Goal: Task Accomplishment & Management: Use online tool/utility

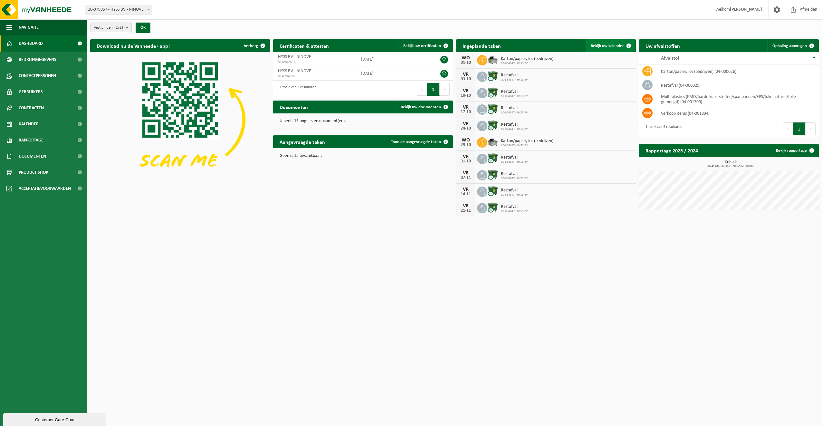
click at [623, 46] on span at bounding box center [629, 45] width 13 height 13
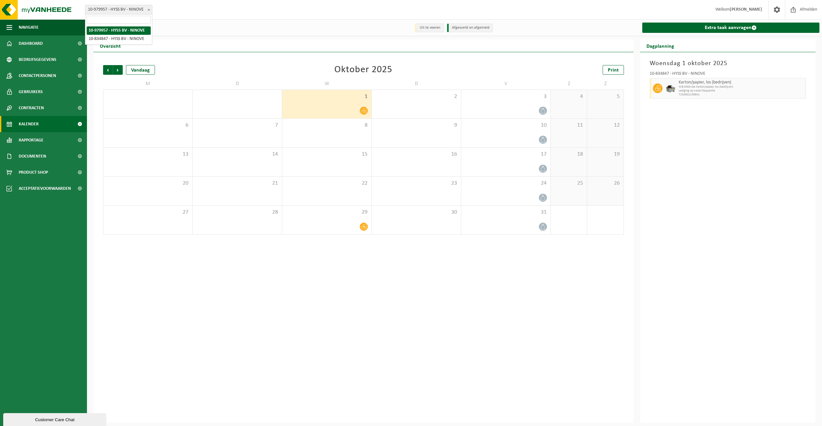
click at [149, 10] on b at bounding box center [149, 10] width 3 height 2
select select "90200"
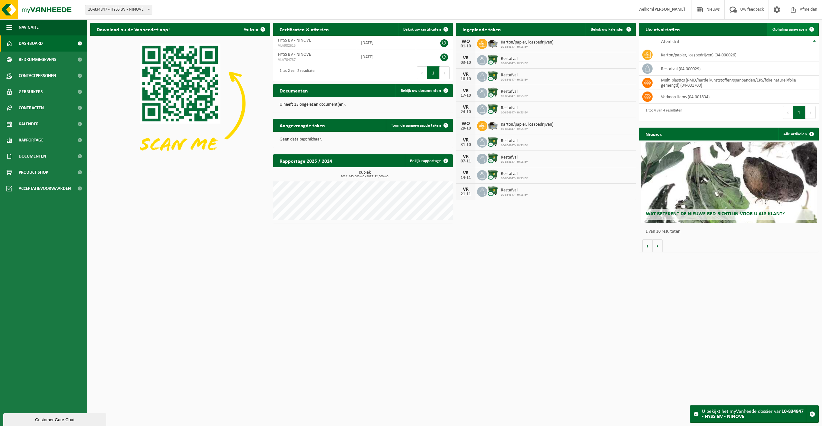
click at [803, 26] on link "Ophaling aanvragen" at bounding box center [793, 29] width 51 height 13
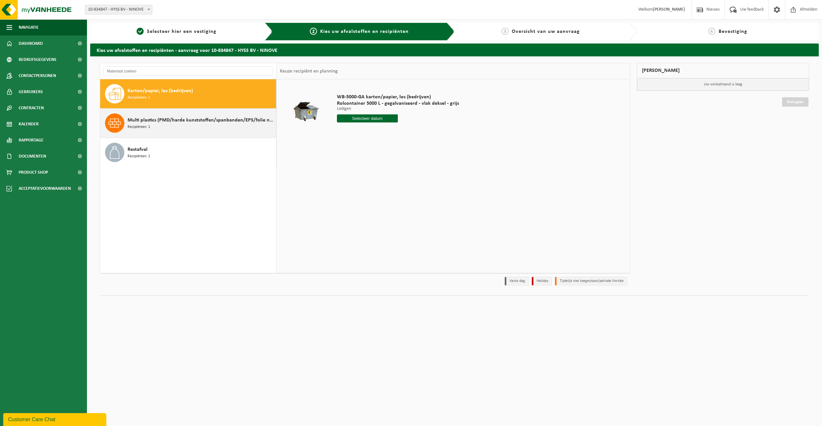
click at [121, 124] on span at bounding box center [114, 122] width 19 height 19
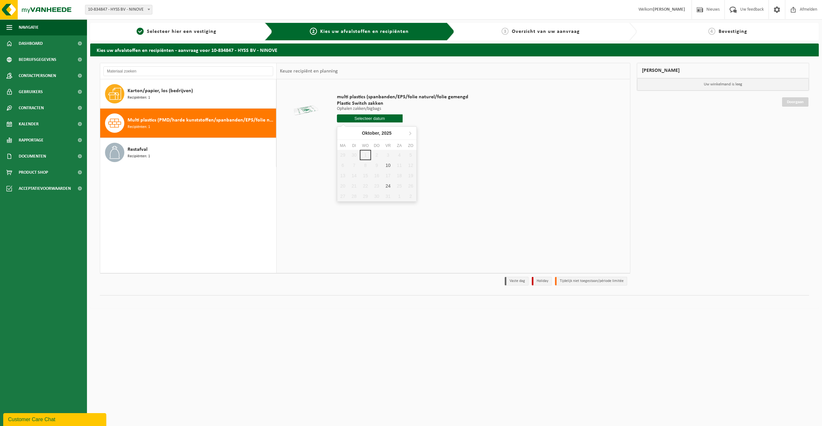
click at [379, 116] on input "text" at bounding box center [370, 118] width 66 height 8
click at [388, 164] on div "10" at bounding box center [388, 165] width 11 height 10
type input "Van 2025-10-10"
click at [379, 129] on input "1" at bounding box center [370, 130] width 66 height 8
click at [397, 130] on input "2" at bounding box center [370, 130] width 66 height 8
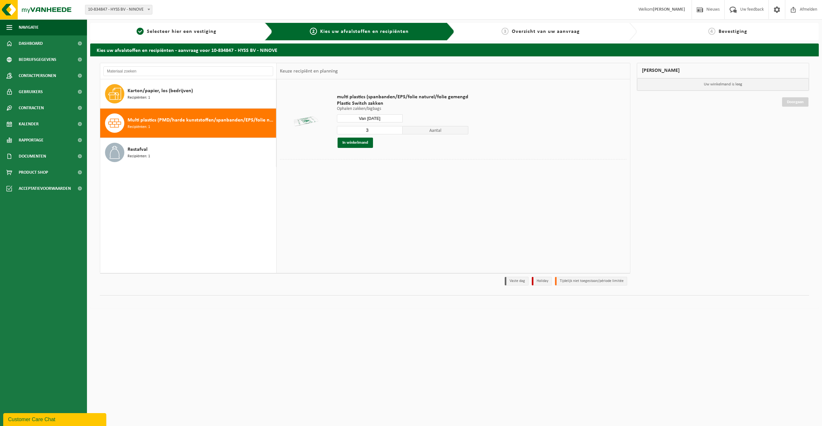
click at [397, 130] on input "3" at bounding box center [370, 130] width 66 height 8
click at [397, 130] on input "4" at bounding box center [370, 130] width 66 height 8
click at [397, 130] on input "5" at bounding box center [370, 130] width 66 height 8
click at [397, 130] on input "6" at bounding box center [370, 130] width 66 height 8
type input "7"
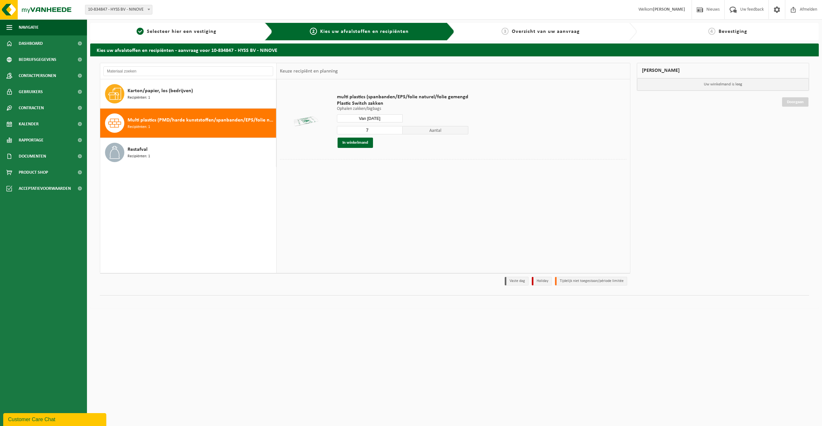
click at [399, 128] on input "7" at bounding box center [370, 130] width 66 height 8
click at [365, 145] on button "In winkelmand" at bounding box center [355, 143] width 35 height 10
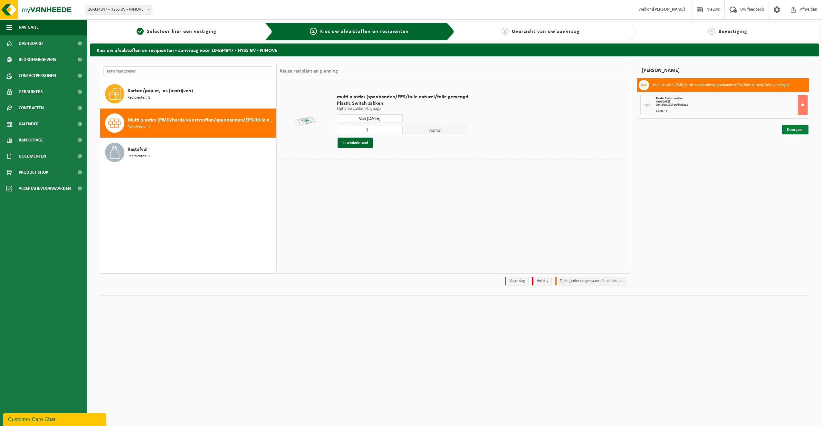
click at [802, 130] on link "Doorgaan" at bounding box center [795, 129] width 26 height 9
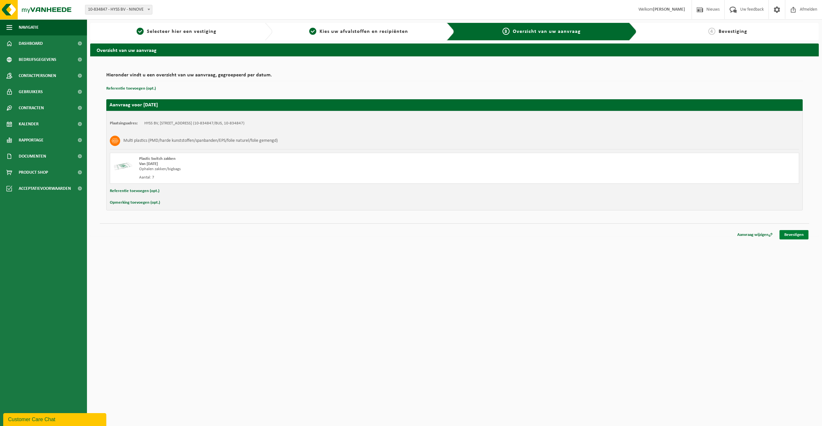
click at [798, 233] on link "Bevestigen" at bounding box center [794, 234] width 29 height 9
